Goal: Information Seeking & Learning: Learn about a topic

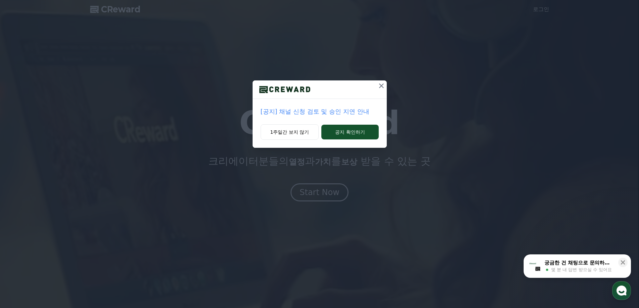
click at [379, 85] on icon at bounding box center [381, 86] width 8 height 8
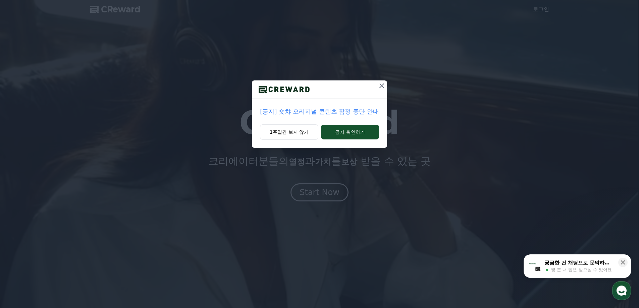
click at [377, 81] on button at bounding box center [381, 85] width 11 height 11
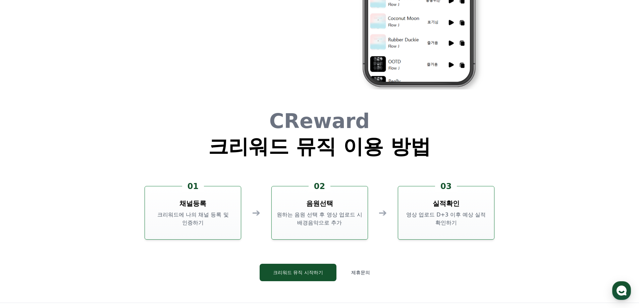
scroll to position [1817, 0]
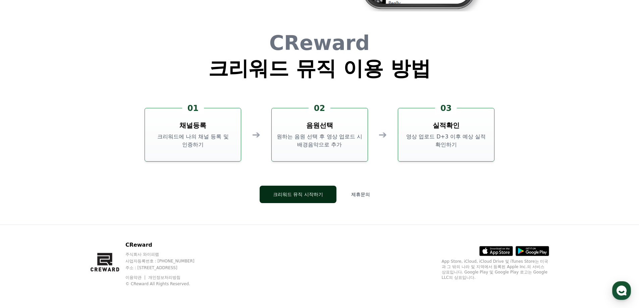
click at [294, 194] on button "크리워드 뮤직 시작하기" at bounding box center [298, 194] width 77 height 17
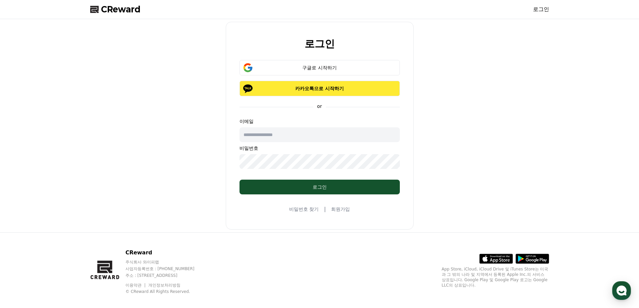
click at [330, 89] on p "카카오톡으로 시작하기" at bounding box center [319, 88] width 141 height 7
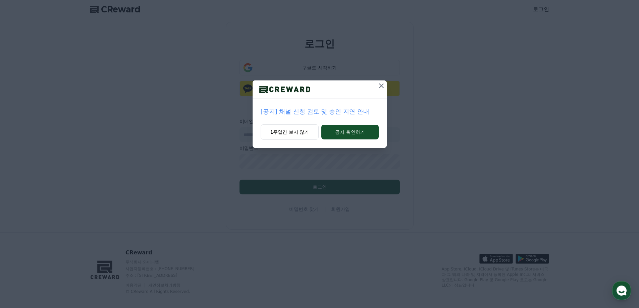
click at [380, 88] on icon at bounding box center [381, 86] width 8 height 8
click at [319, 112] on p "[공지] 숏챠 오리지널 콘텐츠 잠정 중단 안내" at bounding box center [319, 111] width 119 height 9
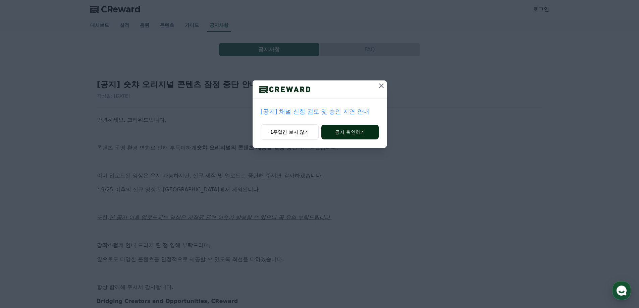
click at [337, 130] on button "공지 확인하기" at bounding box center [349, 132] width 57 height 15
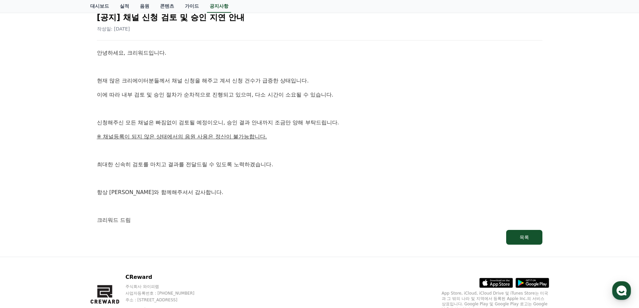
click at [353, 204] on div "안녕하세요, 크리워드입니다. 현재 많은 크리에이터분들께서 채널 신청을 해주고 계셔 신청 건수가 급증한 상태입니다. 이에 따라 내부 검토 및 승…" at bounding box center [319, 137] width 445 height 176
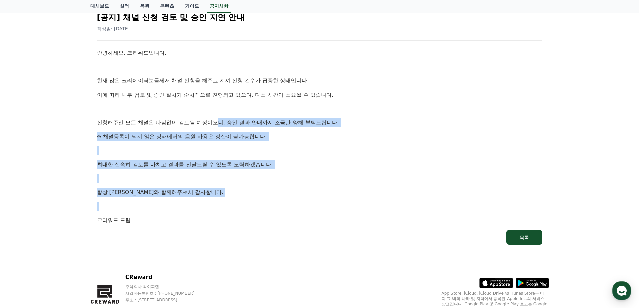
drag, startPoint x: 312, startPoint y: 183, endPoint x: 214, endPoint y: 108, distance: 123.4
click at [213, 109] on div "안녕하세요, 크리워드입니다. 현재 많은 크리에이터분들께서 채널 신청을 해주고 계셔 신청 건수가 급증한 상태입니다. 이에 따라 내부 검토 및 승…" at bounding box center [319, 137] width 445 height 176
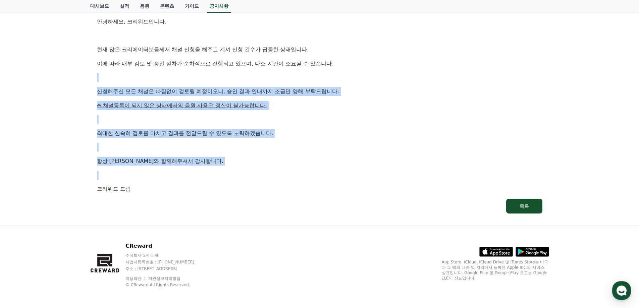
scroll to position [99, 0]
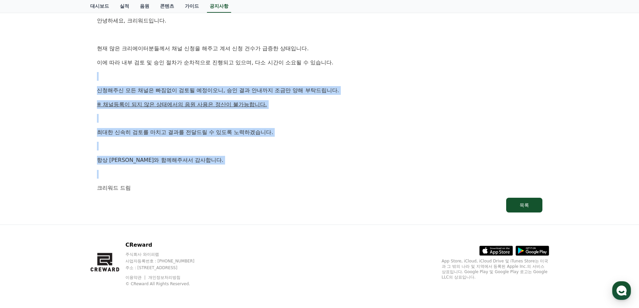
drag, startPoint x: 262, startPoint y: 265, endPoint x: 253, endPoint y: 275, distance: 13.8
click at [236, 272] on div "CReward 주식회사 와이피랩 사업자등록번호 : 655-81-03655 주소 : 경기도 김포시 양촌읍 양곡로 495, 3층 305-비이16호…" at bounding box center [319, 266] width 469 height 83
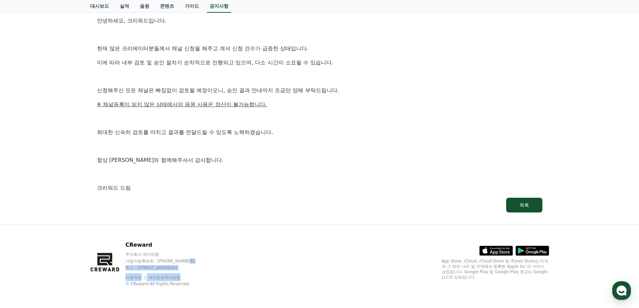
click at [283, 281] on div "CReward 주식회사 와이피랩 사업자등록번호 : 655-81-03655 주소 : 경기도 김포시 양촌읍 양곡로 495, 3층 305-비이16호…" at bounding box center [319, 266] width 469 height 83
click at [289, 285] on div "CReward 주식회사 와이피랩 사업자등록번호 : 655-81-03655 주소 : 경기도 김포시 양촌읍 양곡로 495, 3층 305-비이16호…" at bounding box center [319, 266] width 469 height 83
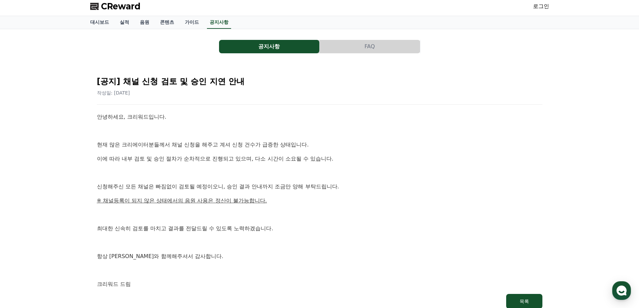
scroll to position [0, 0]
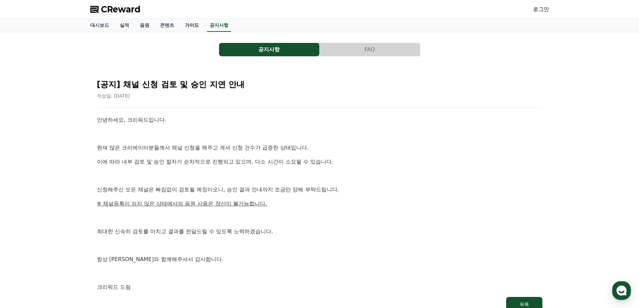
click at [193, 24] on link "가이드" at bounding box center [191, 25] width 25 height 13
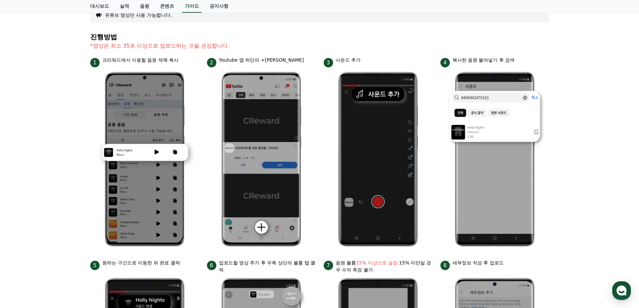
scroll to position [101, 0]
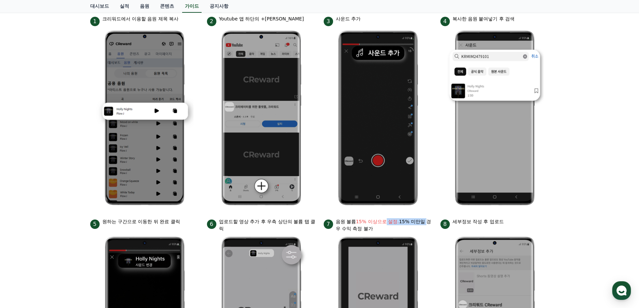
drag, startPoint x: 417, startPoint y: 223, endPoint x: 397, endPoint y: 222, distance: 20.1
click at [388, 224] on p "음원 볼륨 15% 이상으로 설정. 15% 미만일 경우 수익 측정 불가" at bounding box center [384, 225] width 97 height 14
click at [398, 222] on bold "15% 이상으로 설정." at bounding box center [377, 221] width 43 height 5
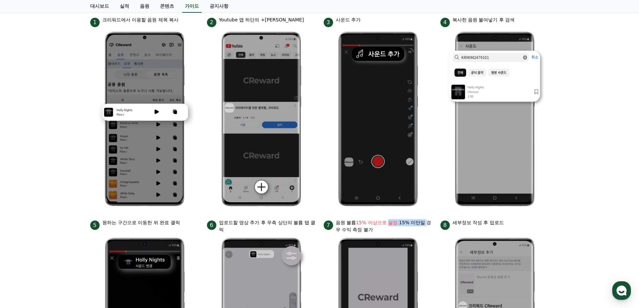
scroll to position [0, 0]
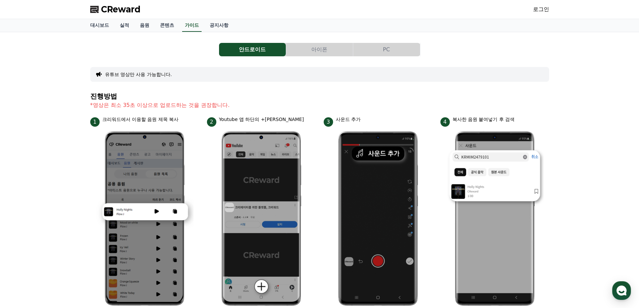
click at [326, 46] on button "아이폰" at bounding box center [319, 49] width 67 height 13
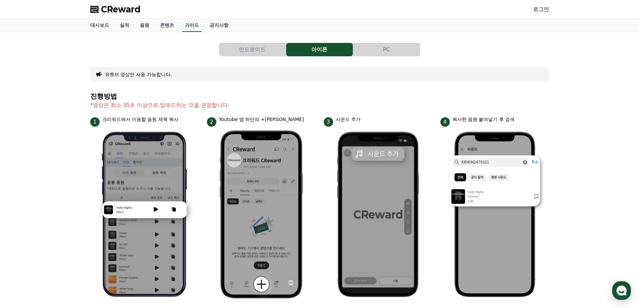
drag, startPoint x: 388, startPoint y: 48, endPoint x: 324, endPoint y: 61, distance: 65.3
click at [389, 48] on button "PC" at bounding box center [386, 49] width 67 height 13
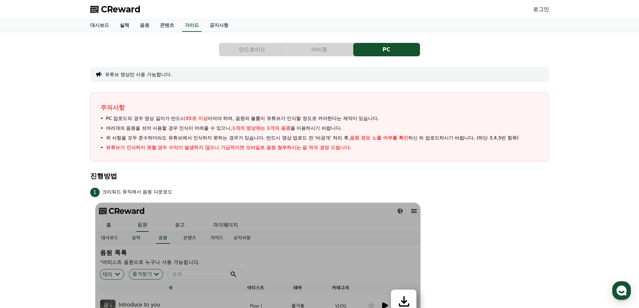
click at [126, 28] on link "실적" at bounding box center [124, 25] width 20 height 13
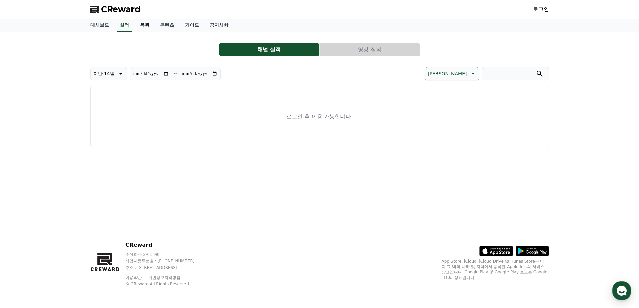
click at [146, 26] on link "음원" at bounding box center [144, 25] width 20 height 13
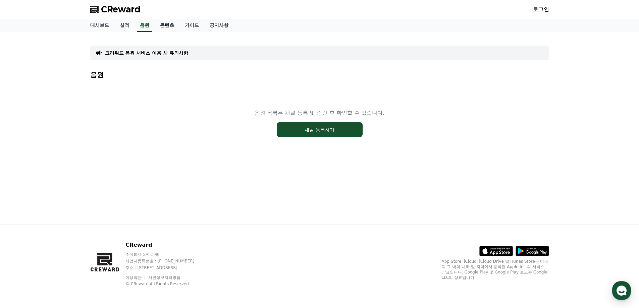
click at [172, 28] on link "콘텐츠" at bounding box center [167, 25] width 25 height 13
click at [193, 26] on link "가이드" at bounding box center [191, 25] width 25 height 13
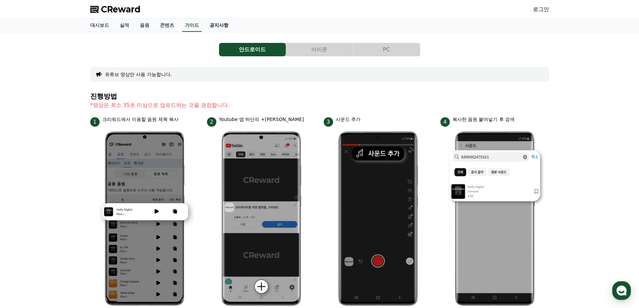
click at [225, 30] on link "공지사항" at bounding box center [219, 25] width 30 height 13
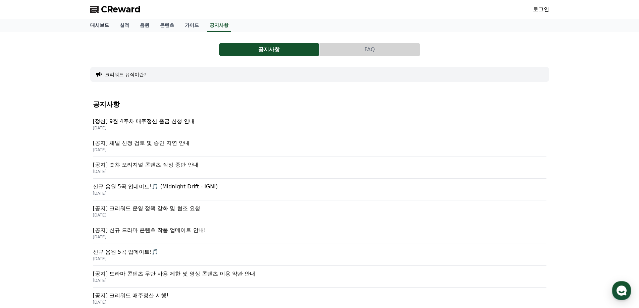
click at [100, 25] on link "대시보드" at bounding box center [100, 25] width 30 height 13
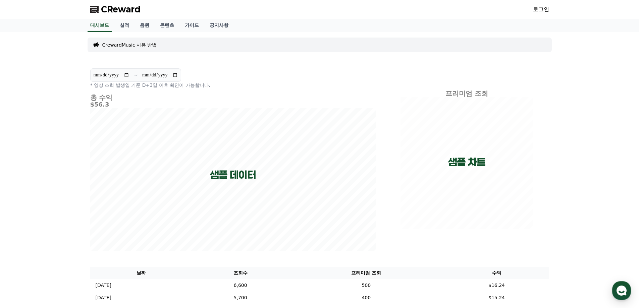
drag, startPoint x: 81, startPoint y: 165, endPoint x: 119, endPoint y: 1, distance: 168.3
click at [82, 166] on div "**********" at bounding box center [319, 195] width 639 height 327
